Goal: Task Accomplishment & Management: Use online tool/utility

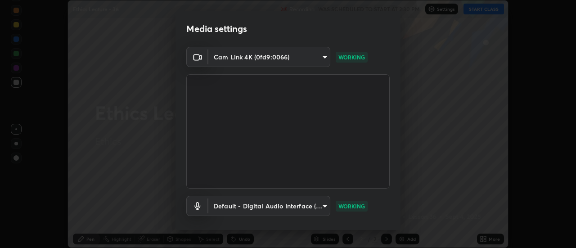
scroll to position [47, 0]
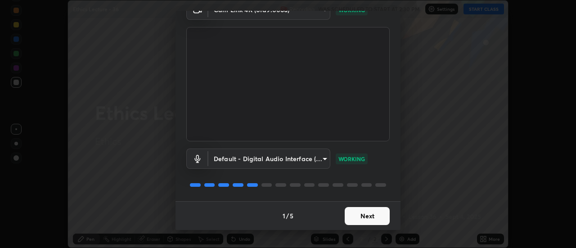
click at [368, 217] on button "Next" at bounding box center [367, 216] width 45 height 18
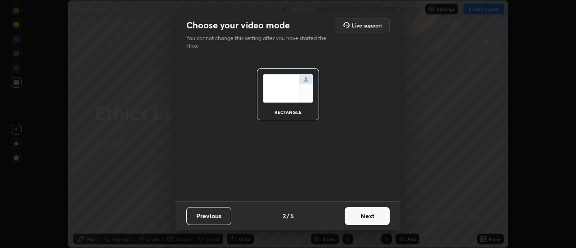
click at [365, 218] on button "Next" at bounding box center [367, 216] width 45 height 18
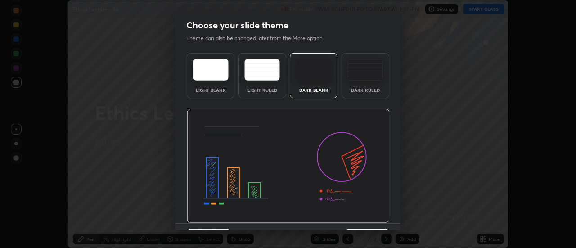
scroll to position [22, 0]
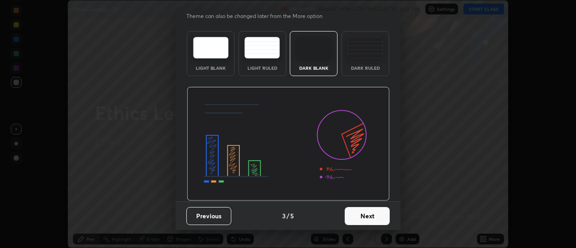
click at [372, 215] on button "Next" at bounding box center [367, 216] width 45 height 18
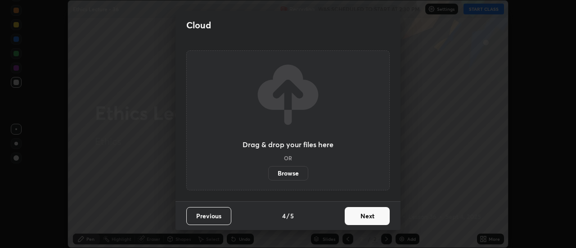
click at [368, 216] on button "Next" at bounding box center [367, 216] width 45 height 18
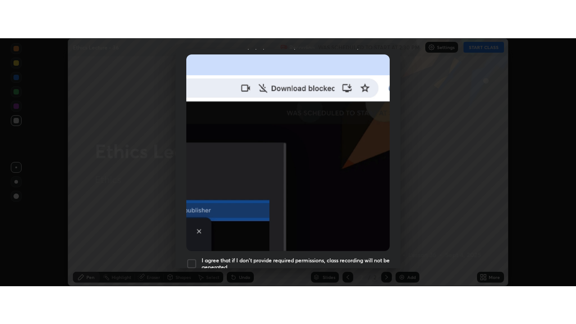
scroll to position [231, 0]
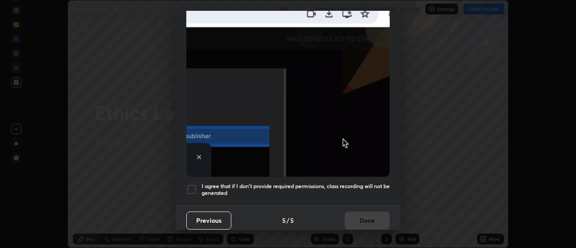
click at [189, 186] on div at bounding box center [191, 189] width 11 height 11
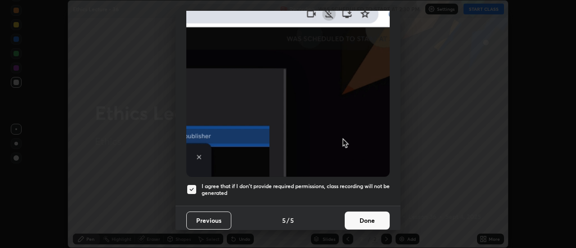
click at [358, 216] on button "Done" at bounding box center [367, 220] width 45 height 18
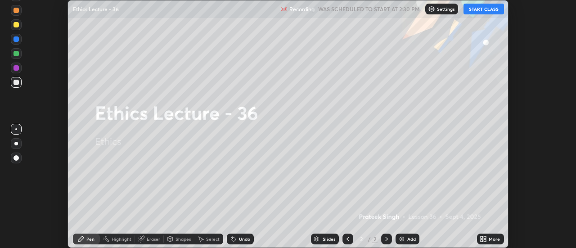
click at [489, 239] on div "More" at bounding box center [493, 239] width 11 height 4
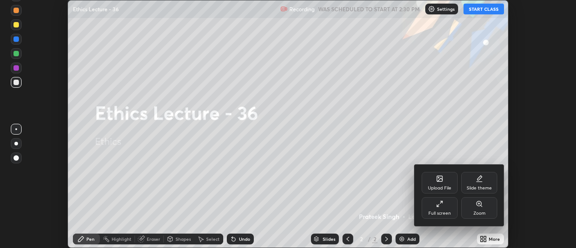
click at [447, 208] on div "Full screen" at bounding box center [439, 208] width 36 height 22
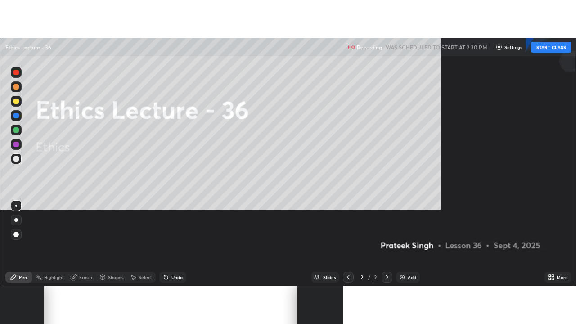
scroll to position [324, 576]
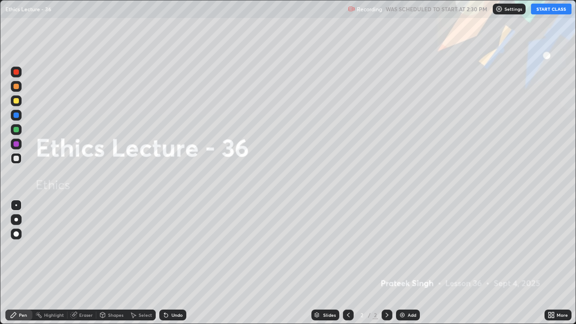
click at [176, 247] on div "Undo" at bounding box center [176, 315] width 11 height 4
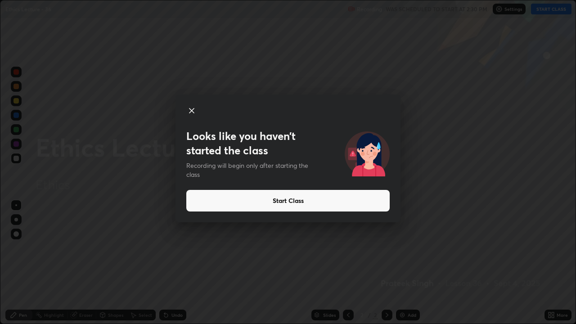
click at [281, 202] on button "Start Class" at bounding box center [287, 201] width 203 height 22
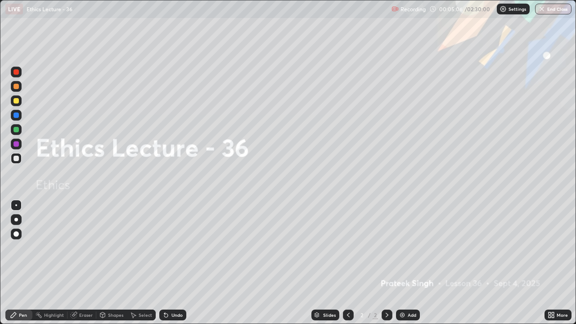
click at [16, 233] on div at bounding box center [15, 233] width 5 height 5
click at [20, 158] on div at bounding box center [16, 158] width 11 height 11
click at [403, 247] on img at bounding box center [402, 314] width 7 height 7
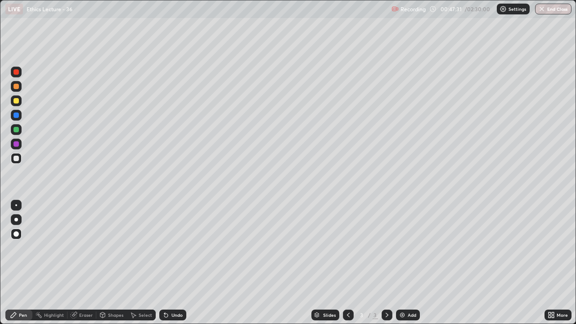
click at [408, 247] on div "Add" at bounding box center [412, 315] width 9 height 4
click at [18, 143] on div at bounding box center [15, 143] width 5 height 5
click at [18, 157] on div at bounding box center [15, 158] width 5 height 5
click at [84, 247] on div "Eraser" at bounding box center [85, 315] width 13 height 4
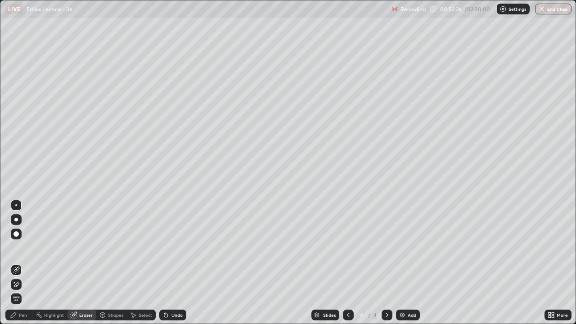
click at [26, 247] on div "Pen" at bounding box center [23, 315] width 8 height 4
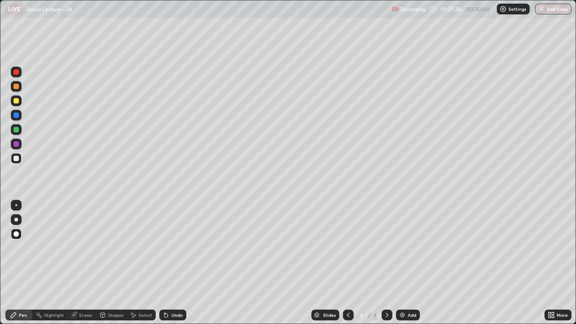
click at [401, 247] on img at bounding box center [402, 314] width 7 height 7
